Goal: Task Accomplishment & Management: Manage account settings

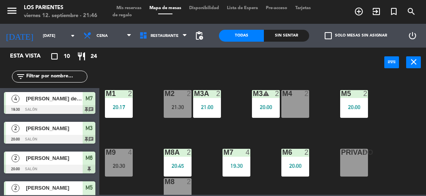
click at [120, 109] on div "20:17" at bounding box center [119, 108] width 28 height 6
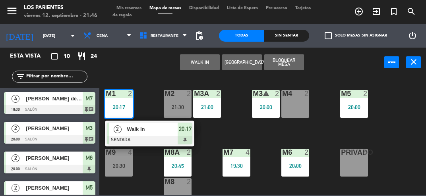
click at [159, 137] on div at bounding box center [149, 140] width 85 height 9
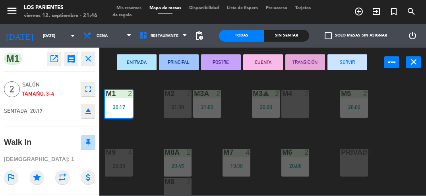
click at [345, 60] on button "SERVIR" at bounding box center [348, 62] width 40 height 16
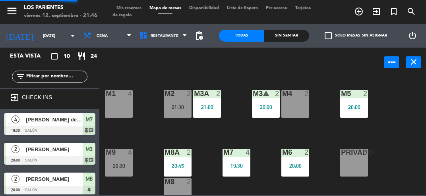
click at [125, 107] on div "M1 4" at bounding box center [119, 104] width 28 height 28
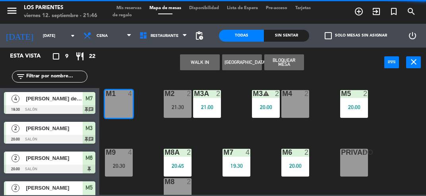
click at [205, 64] on button "WALK IN" at bounding box center [200, 62] width 40 height 16
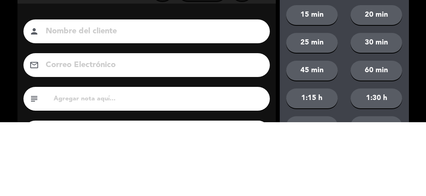
click at [11, 100] on div "close Indique cantidad de clientes 1 2 3 4 ó remove 5 add Nombre del cliente pe…" at bounding box center [213, 134] width 426 height 269
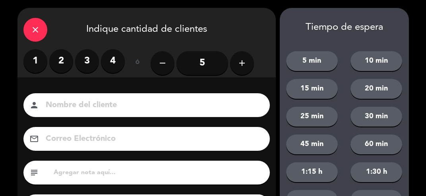
click at [66, 60] on label "2" at bounding box center [61, 61] width 24 height 24
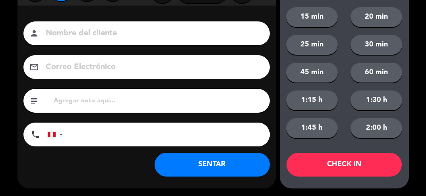
click at [235, 171] on button "SENTAR" at bounding box center [212, 165] width 115 height 24
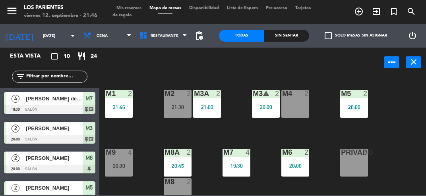
scroll to position [70, 0]
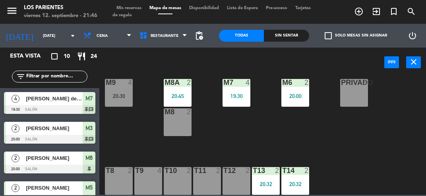
click at [267, 176] on div "T13 2 20:32" at bounding box center [266, 181] width 28 height 28
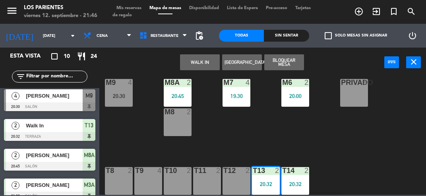
scroll to position [120, 0]
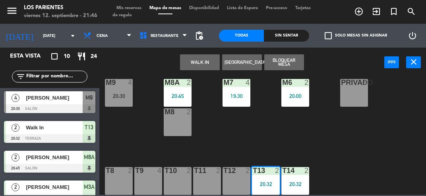
click at [80, 133] on div "Walk In" at bounding box center [54, 127] width 58 height 13
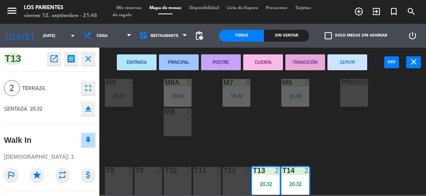
click at [349, 60] on button "SERVIR" at bounding box center [348, 62] width 40 height 16
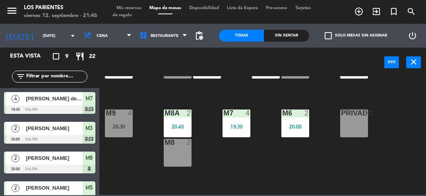
scroll to position [36, 0]
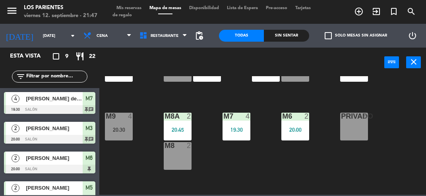
click at [134, 9] on span "Mis reservas" at bounding box center [129, 8] width 33 height 4
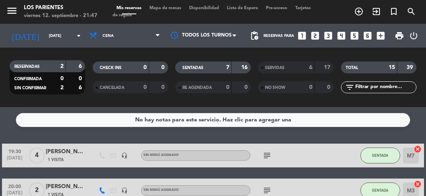
scroll to position [79, 0]
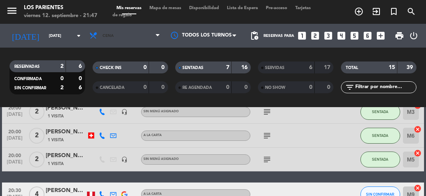
click at [158, 33] on icon at bounding box center [158, 36] width 4 height 6
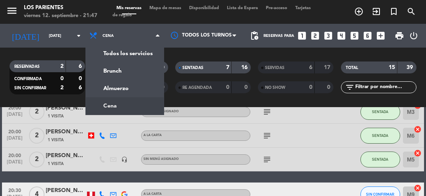
click at [144, 89] on div "menu [GEOGRAPHIC_DATA] [DATE] 12. septiembre - 21:47 Mis reservas Mapa de mesas…" at bounding box center [213, 53] width 426 height 107
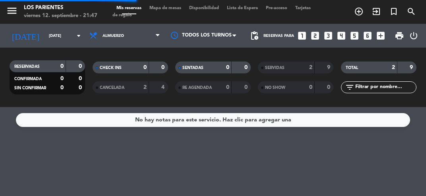
scroll to position [0, 0]
click at [160, 38] on span at bounding box center [160, 36] width 8 height 8
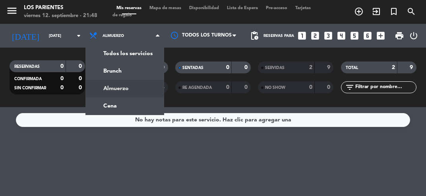
click at [142, 102] on div "menu [GEOGRAPHIC_DATA] [DATE] 12. septiembre - 21:48 Mis reservas Mapa de mesas…" at bounding box center [213, 53] width 426 height 107
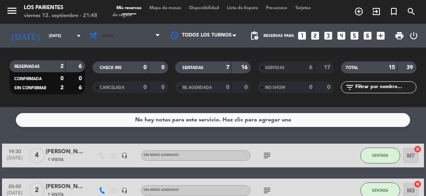
click at [153, 30] on span "Cena" at bounding box center [124, 35] width 79 height 17
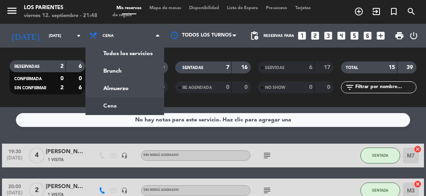
click at [138, 67] on div "menu [GEOGRAPHIC_DATA] [DATE] 12. septiembre - 21:48 Mis reservas Mapa de mesas…" at bounding box center [213, 53] width 426 height 107
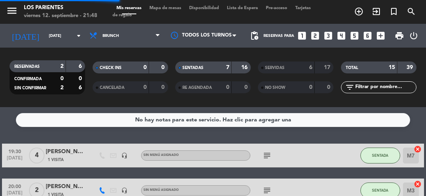
click at [78, 35] on icon "arrow_drop_down" at bounding box center [79, 36] width 10 height 10
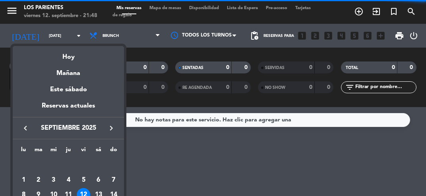
click at [96, 69] on div "Mañana" at bounding box center [68, 70] width 111 height 16
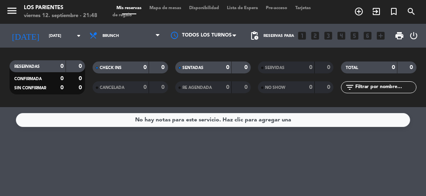
type input "[DATE]"
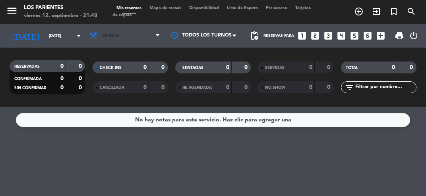
click at [157, 31] on span "Brunch" at bounding box center [124, 35] width 79 height 17
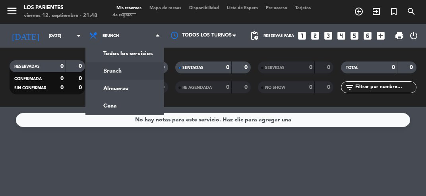
click at [148, 85] on div "menu [GEOGRAPHIC_DATA] [DATE] 12. septiembre - 21:48 Mis reservas Mapa de mesas…" at bounding box center [213, 53] width 426 height 107
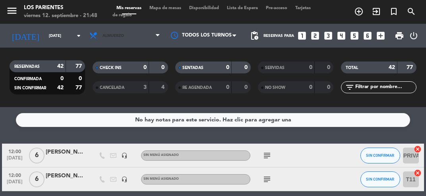
click at [157, 33] on icon at bounding box center [158, 36] width 4 height 6
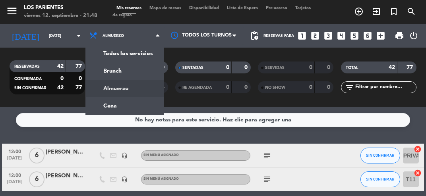
click at [140, 103] on div "menu [GEOGRAPHIC_DATA] [DATE] 12. septiembre - 21:48 Mis reservas Mapa de mesas…" at bounding box center [213, 53] width 426 height 107
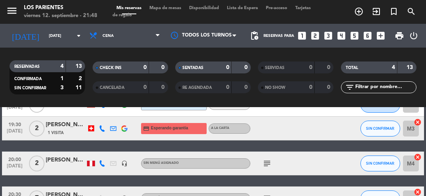
scroll to position [50, 0]
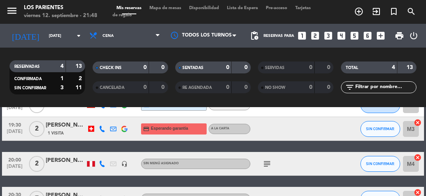
click at [264, 165] on icon "subject" at bounding box center [267, 164] width 10 height 10
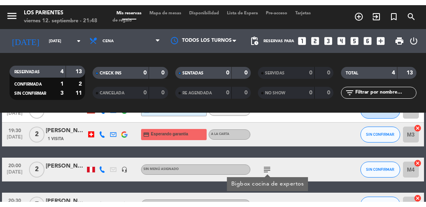
scroll to position [66, 0]
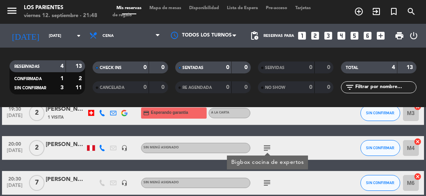
click at [268, 185] on icon "subject" at bounding box center [267, 184] width 10 height 10
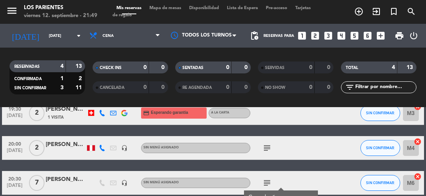
click at [271, 146] on icon "subject" at bounding box center [267, 149] width 10 height 10
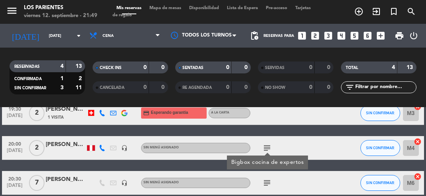
click at [75, 184] on div "[PERSON_NAME]" at bounding box center [66, 179] width 40 height 9
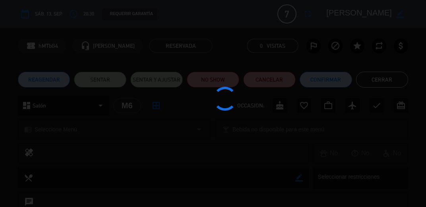
scroll to position [56, 0]
